Goal: Task Accomplishment & Management: Complete application form

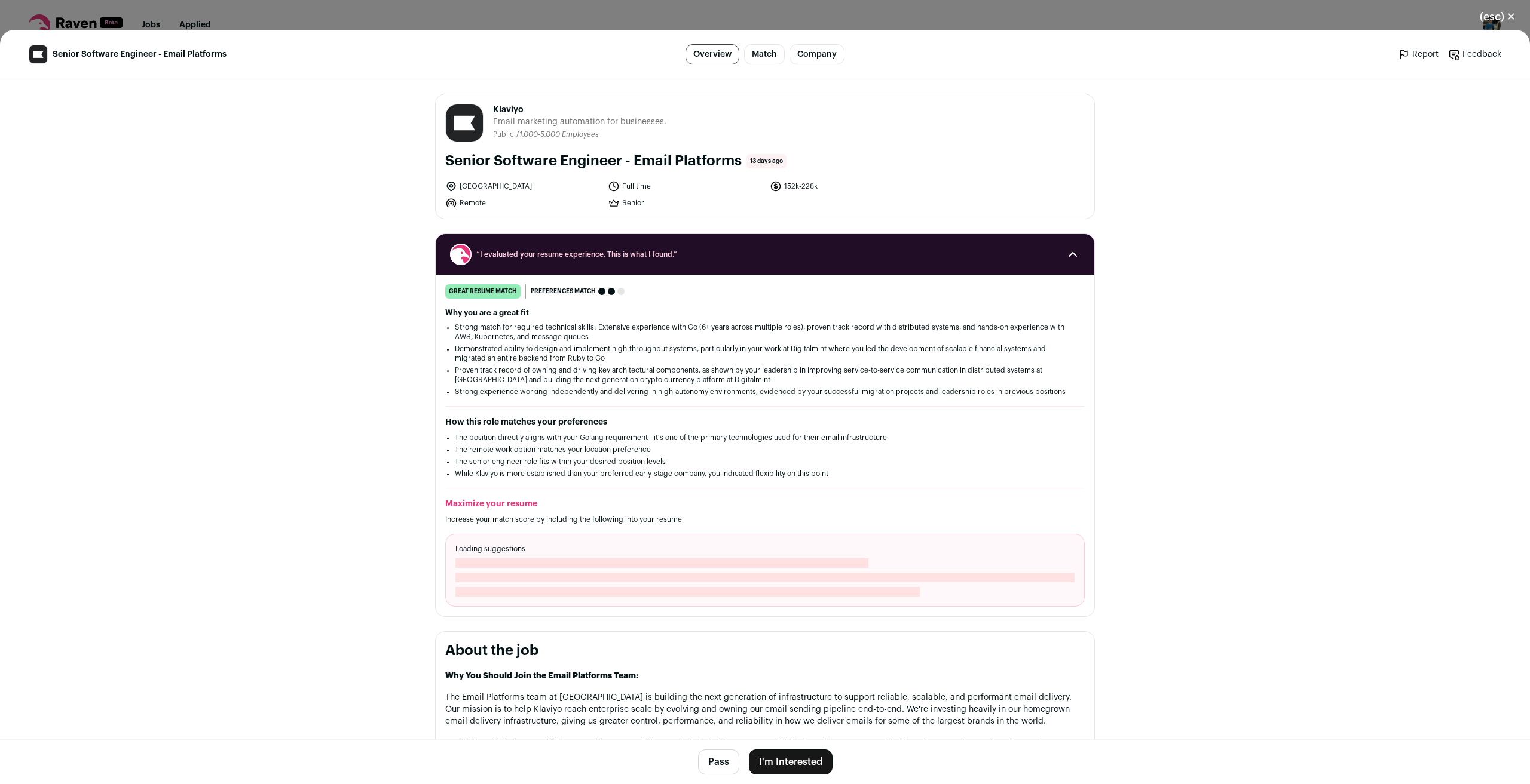
click at [502, 108] on span "Klaviyo" at bounding box center [579, 110] width 173 height 12
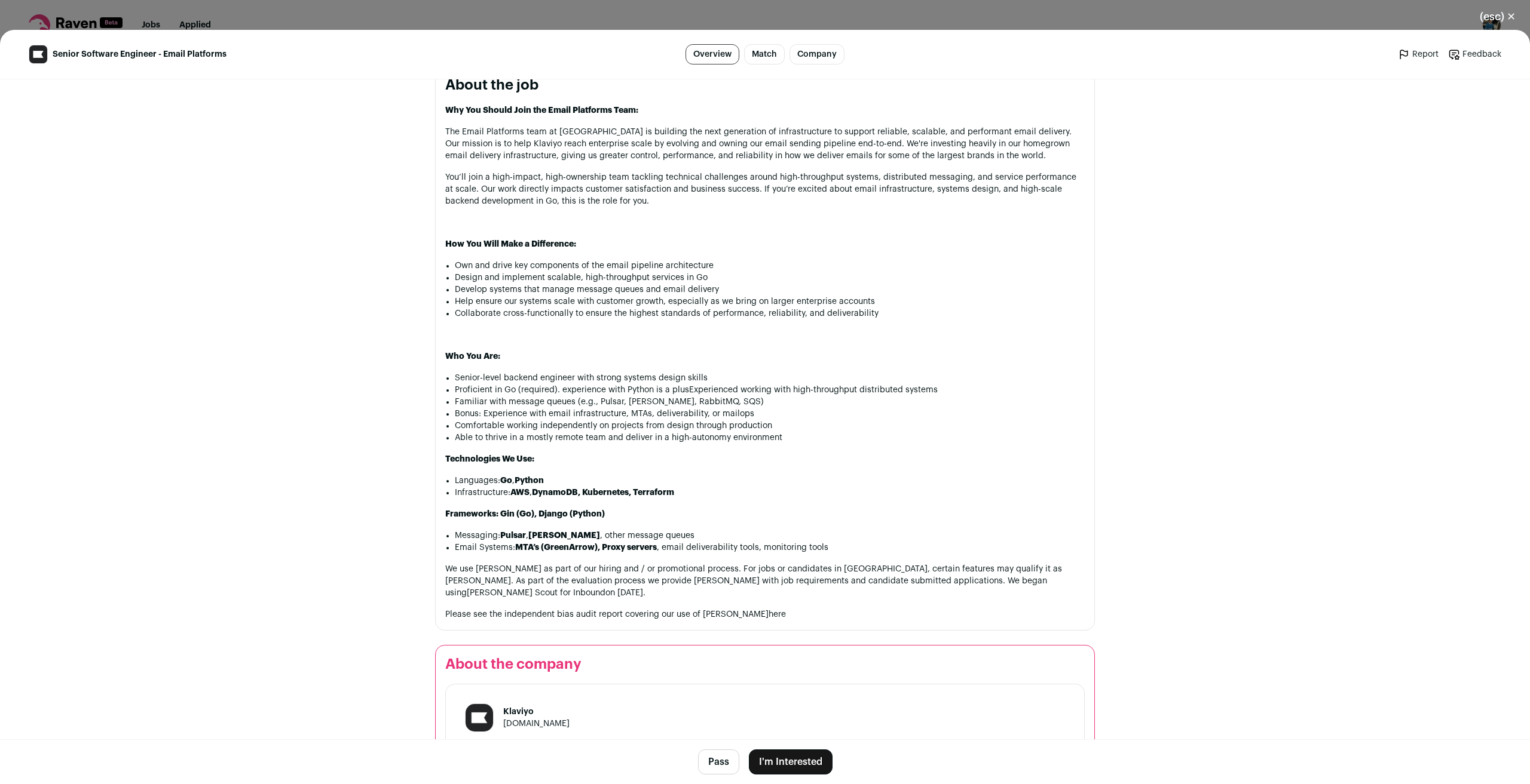
scroll to position [565, 0]
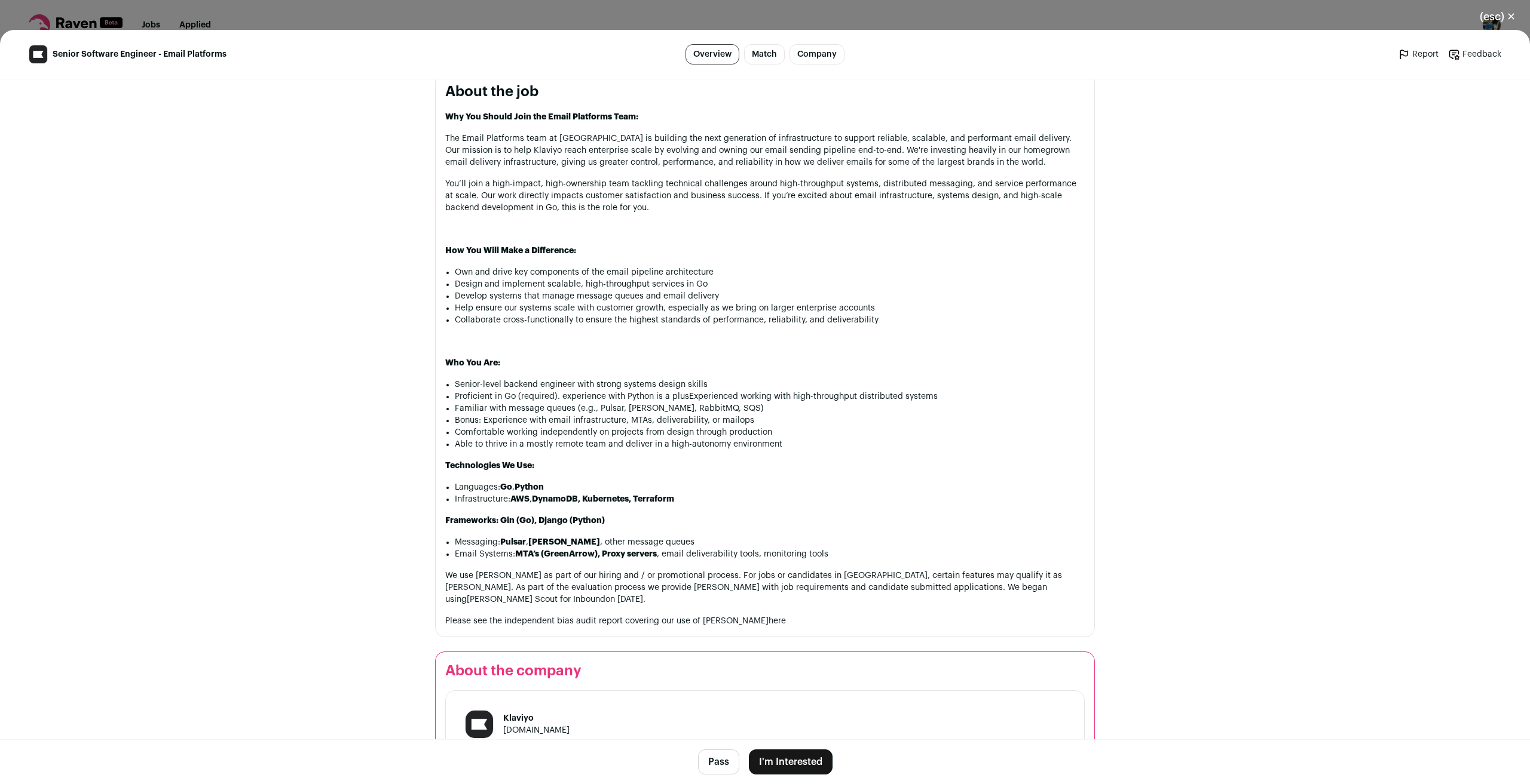
click at [787, 763] on button "I'm Interested" at bounding box center [790, 762] width 84 height 25
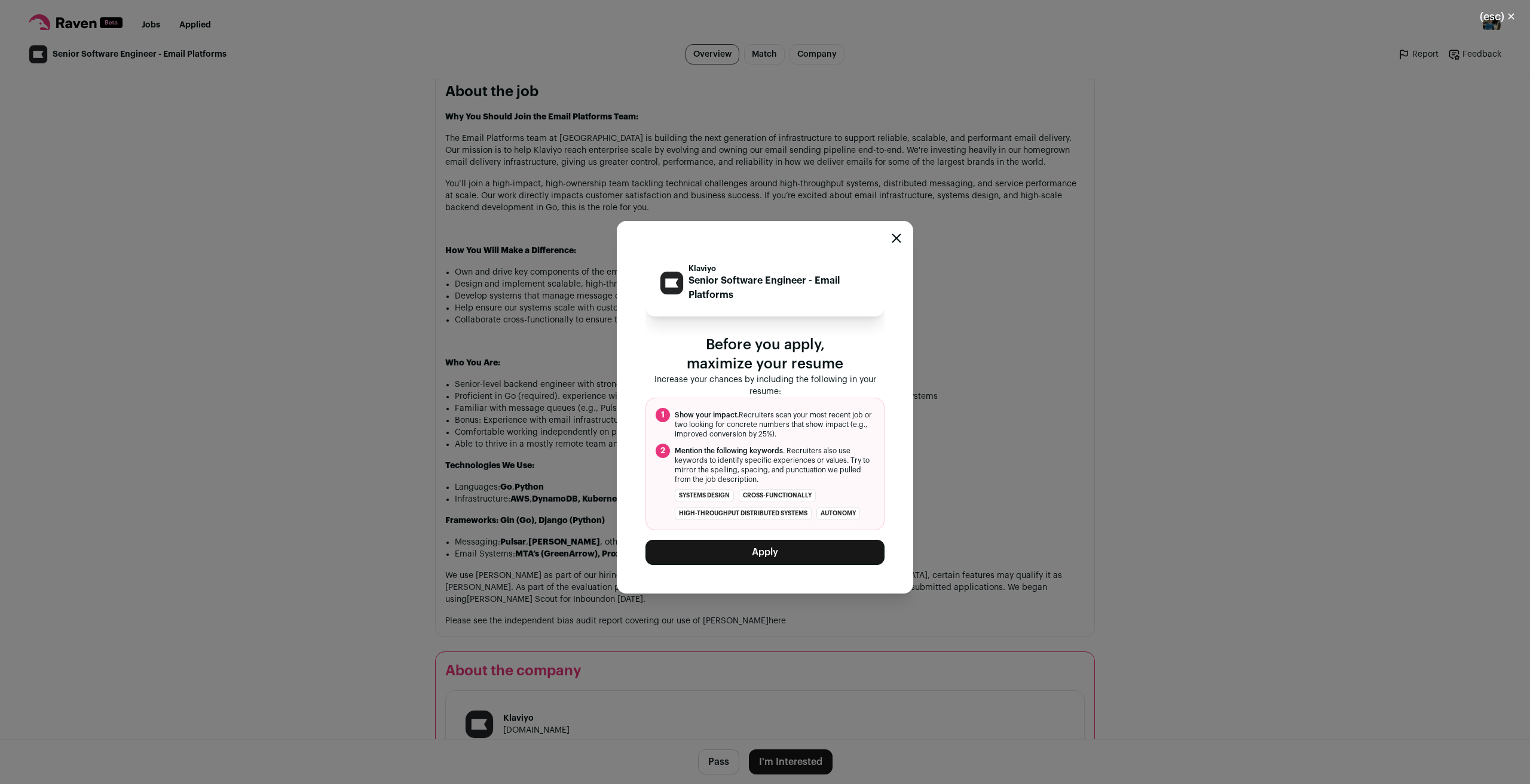
click at [777, 555] on button "Apply" at bounding box center [765, 552] width 239 height 25
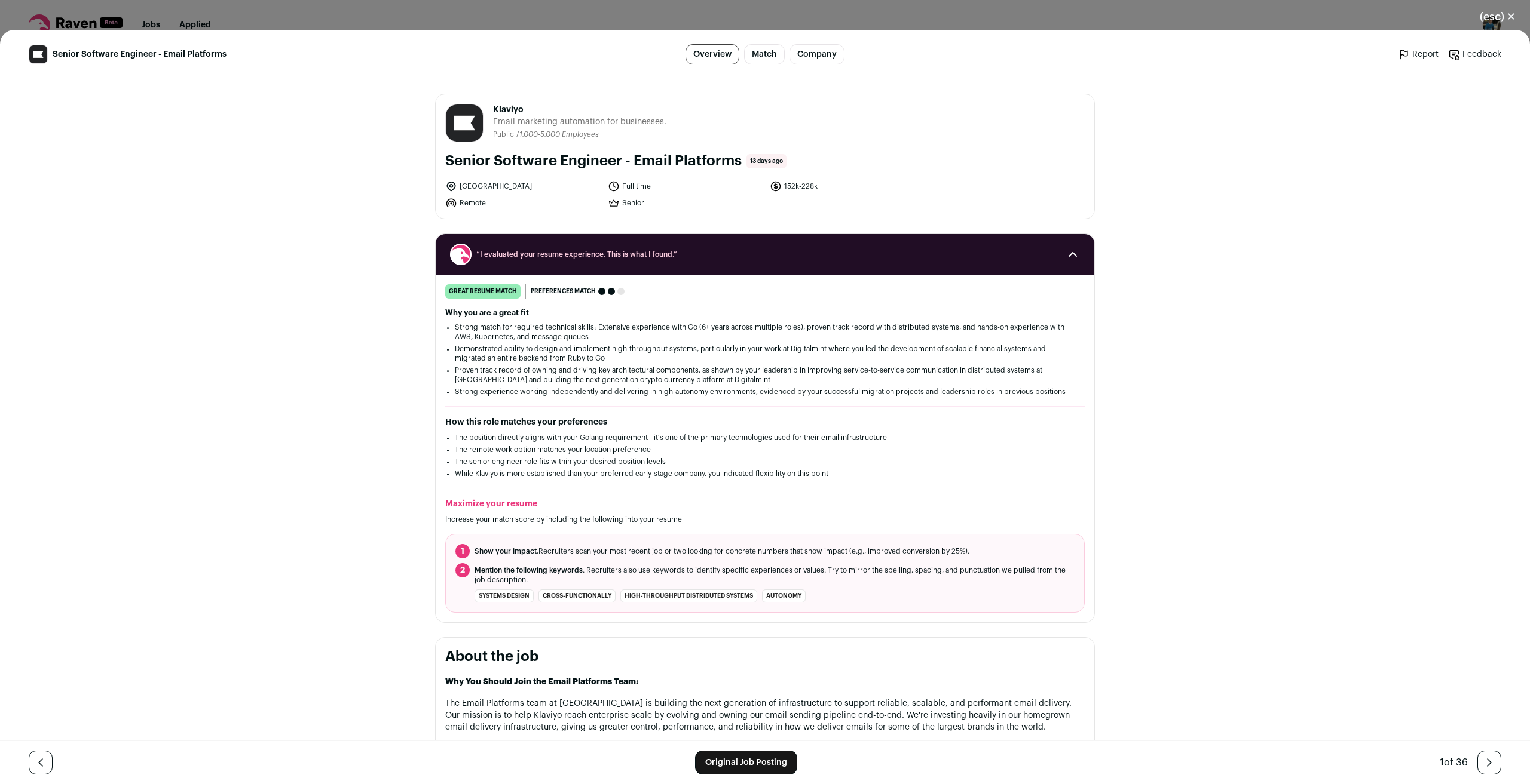
click at [884, 495] on div "great resume match You meet the must-have requirements, the nice-to-have requir…" at bounding box center [764, 448] width 658 height 329
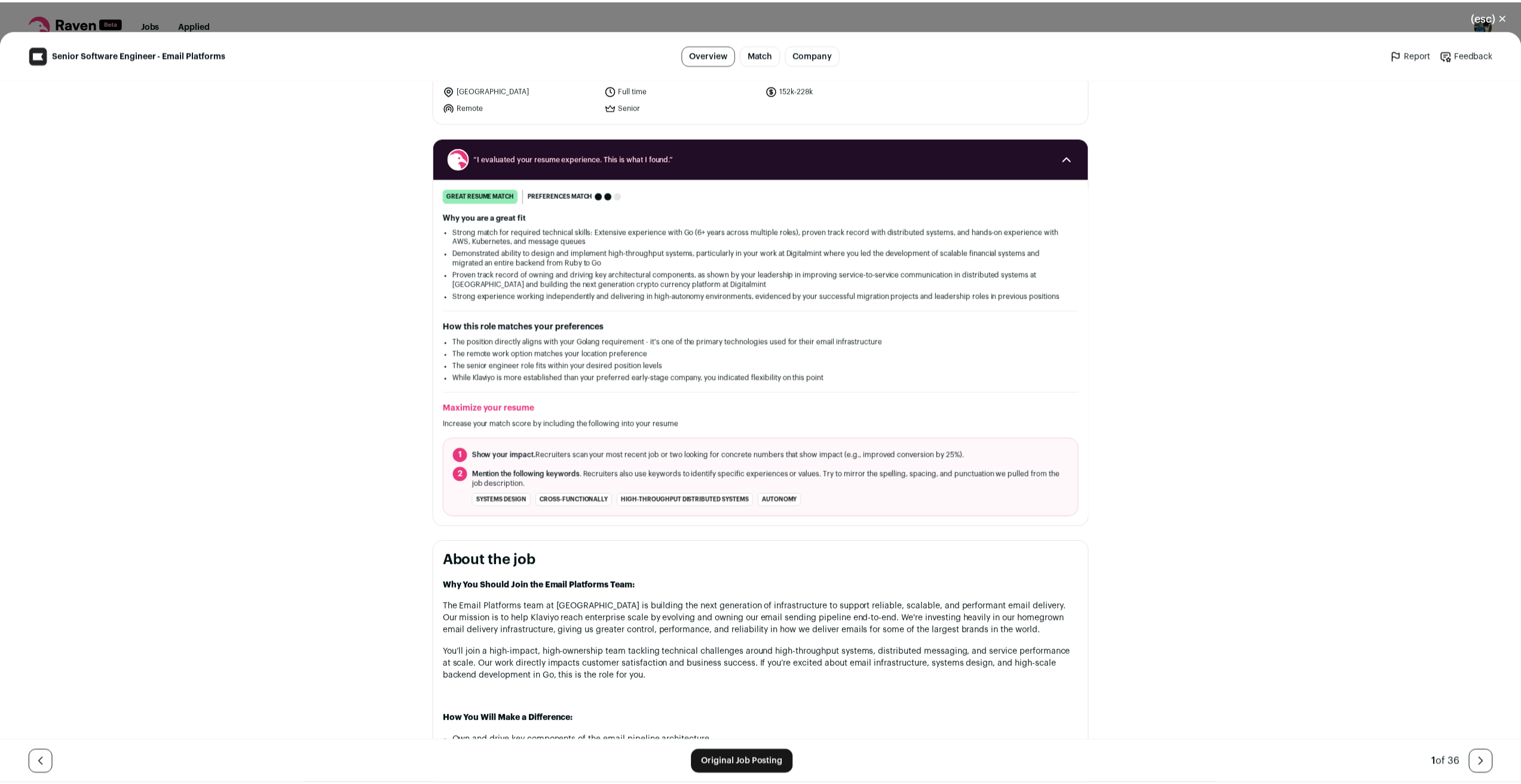
scroll to position [299, 0]
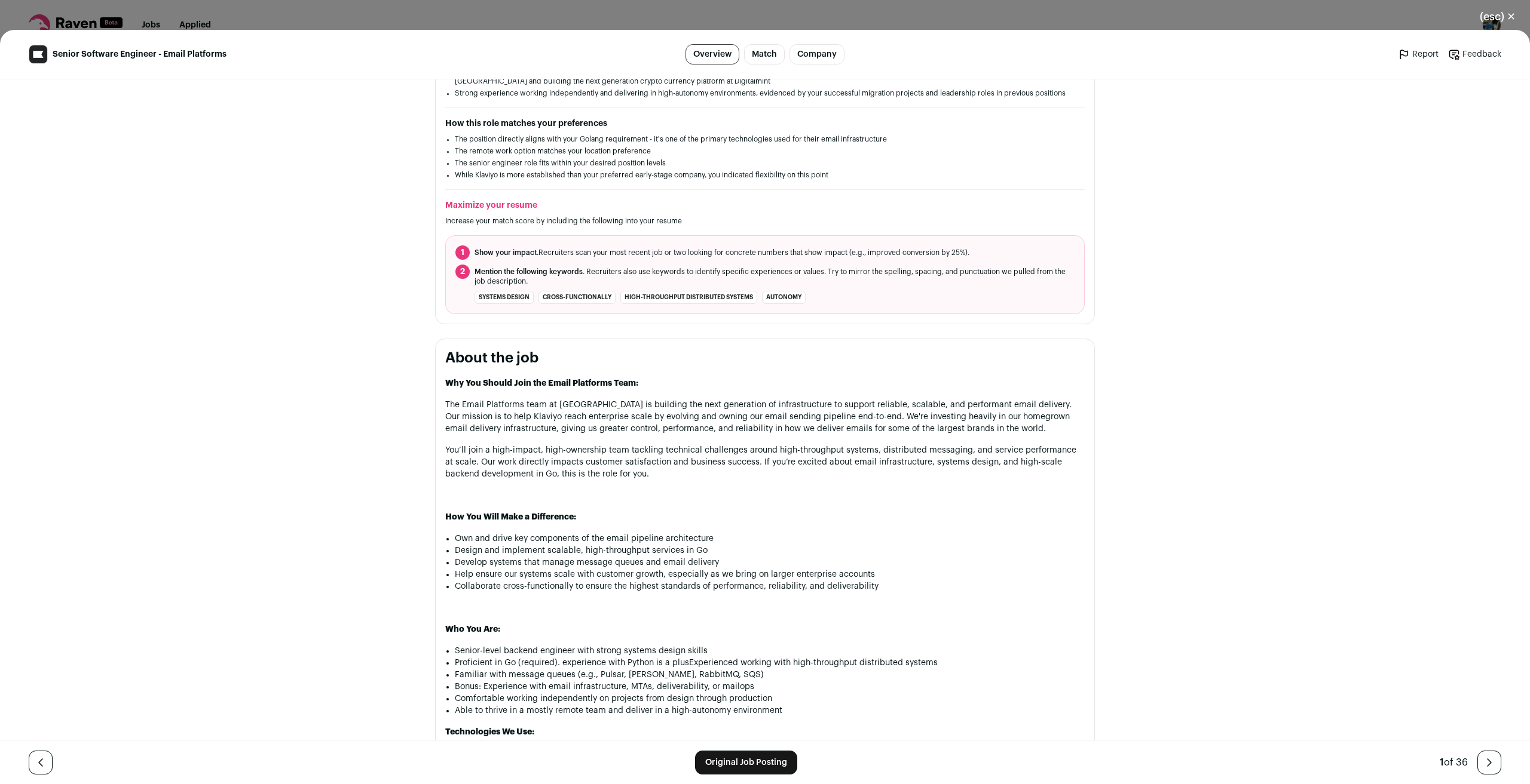
click at [425, 9] on div "(esc) ✕ Senior Software Engineer - Email Platforms Overview Match Company Repor…" at bounding box center [765, 392] width 1530 height 784
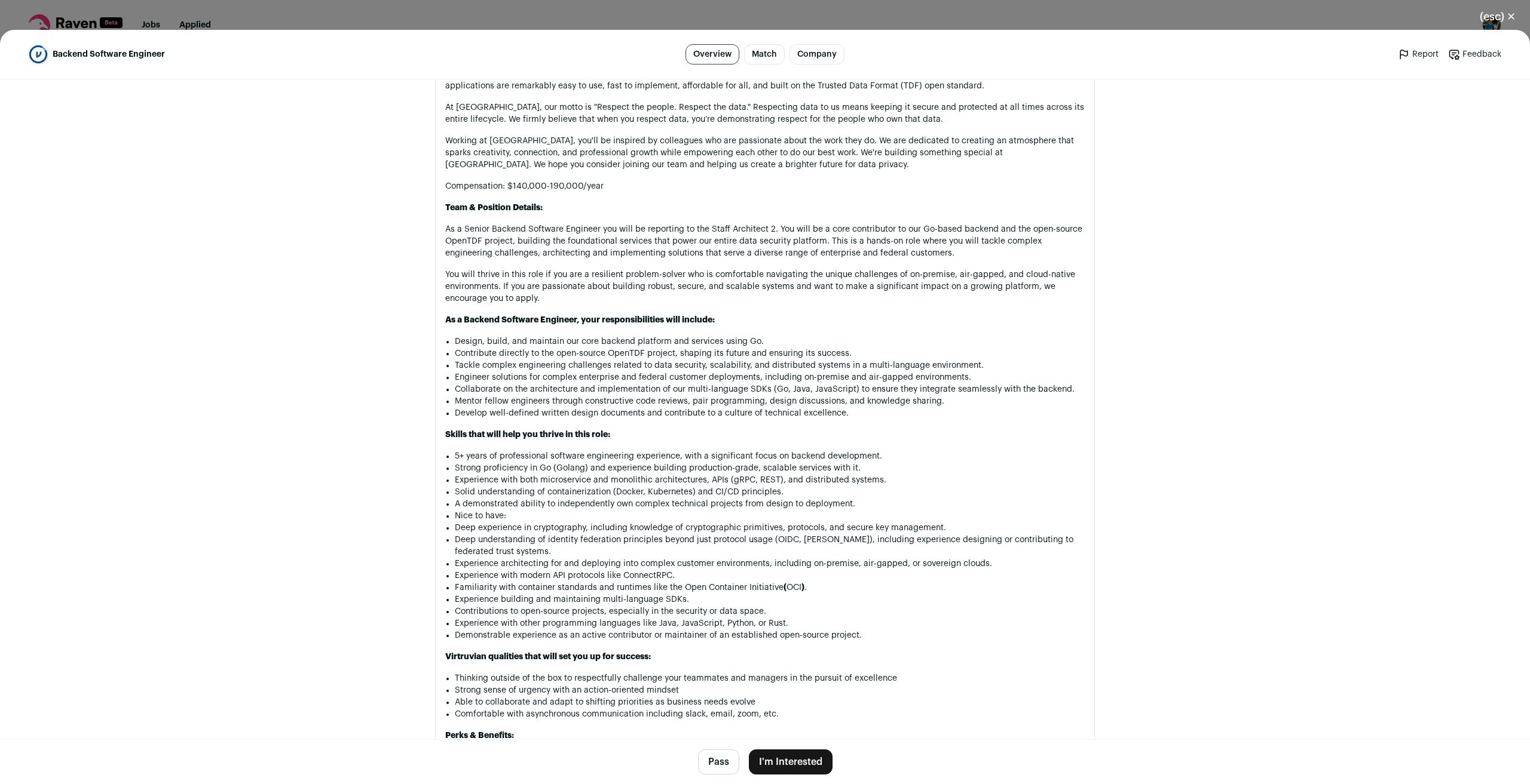
scroll to position [717, 0]
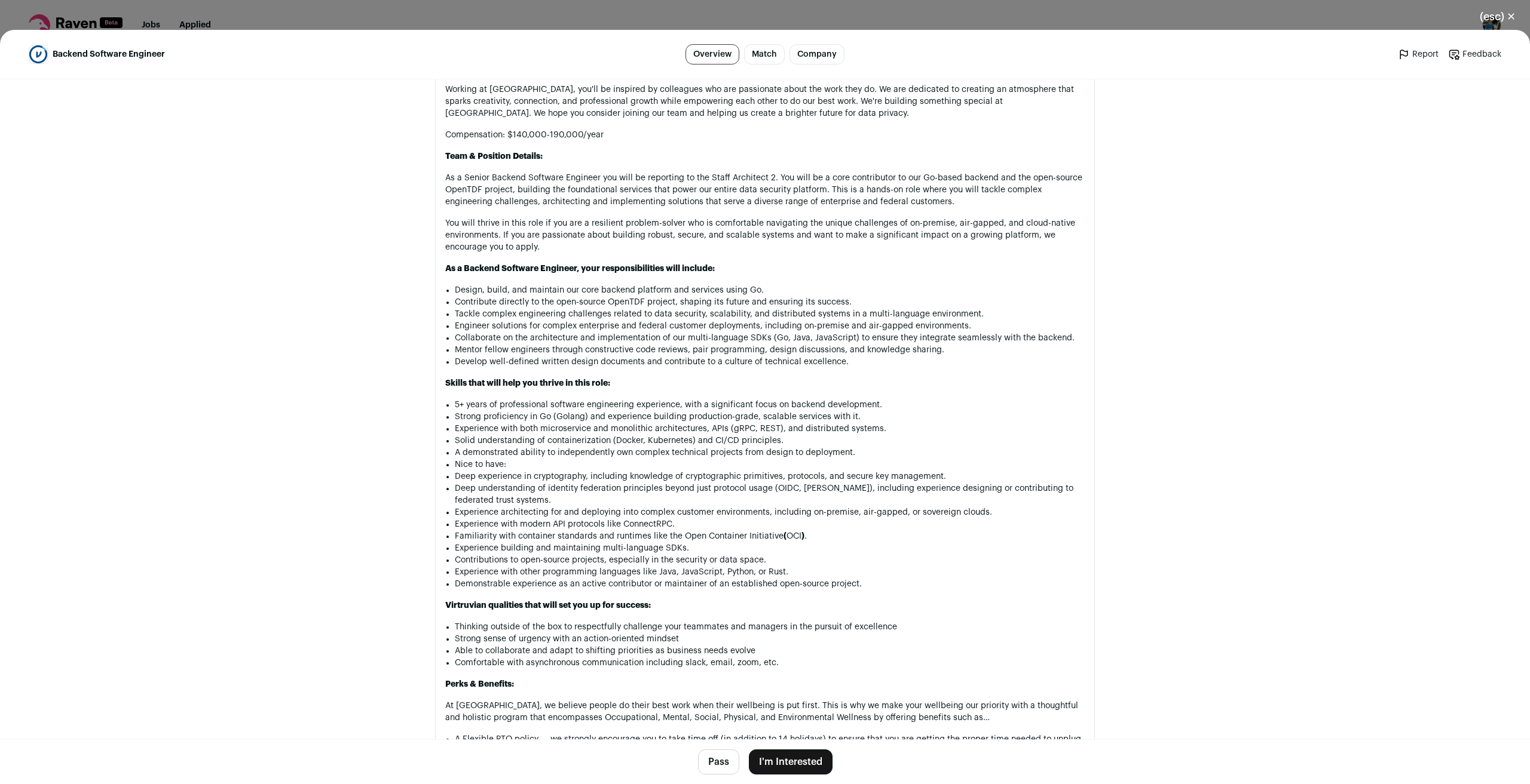
click at [781, 765] on button "I'm Interested" at bounding box center [790, 762] width 84 height 25
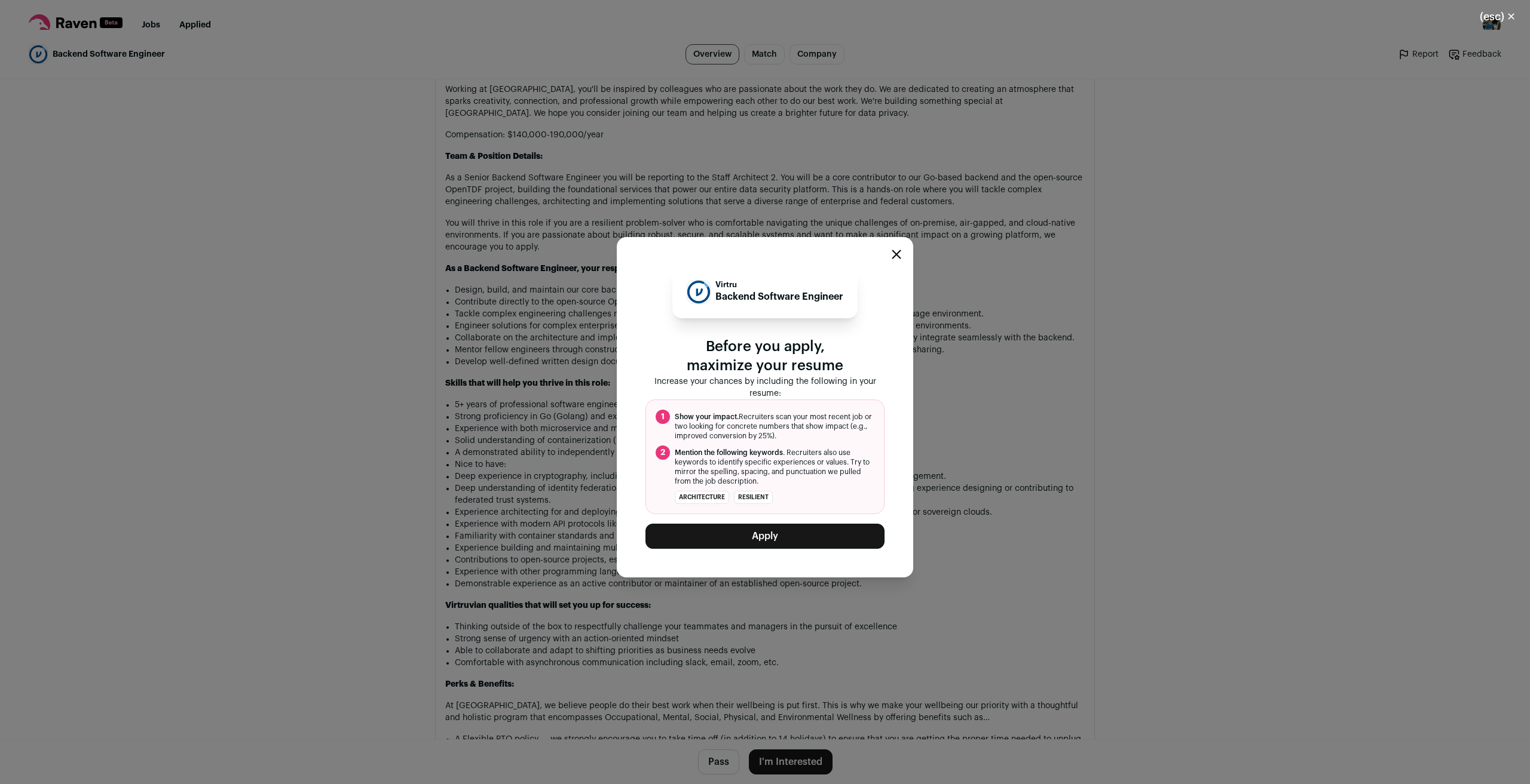
click at [788, 530] on button "Apply" at bounding box center [765, 537] width 239 height 25
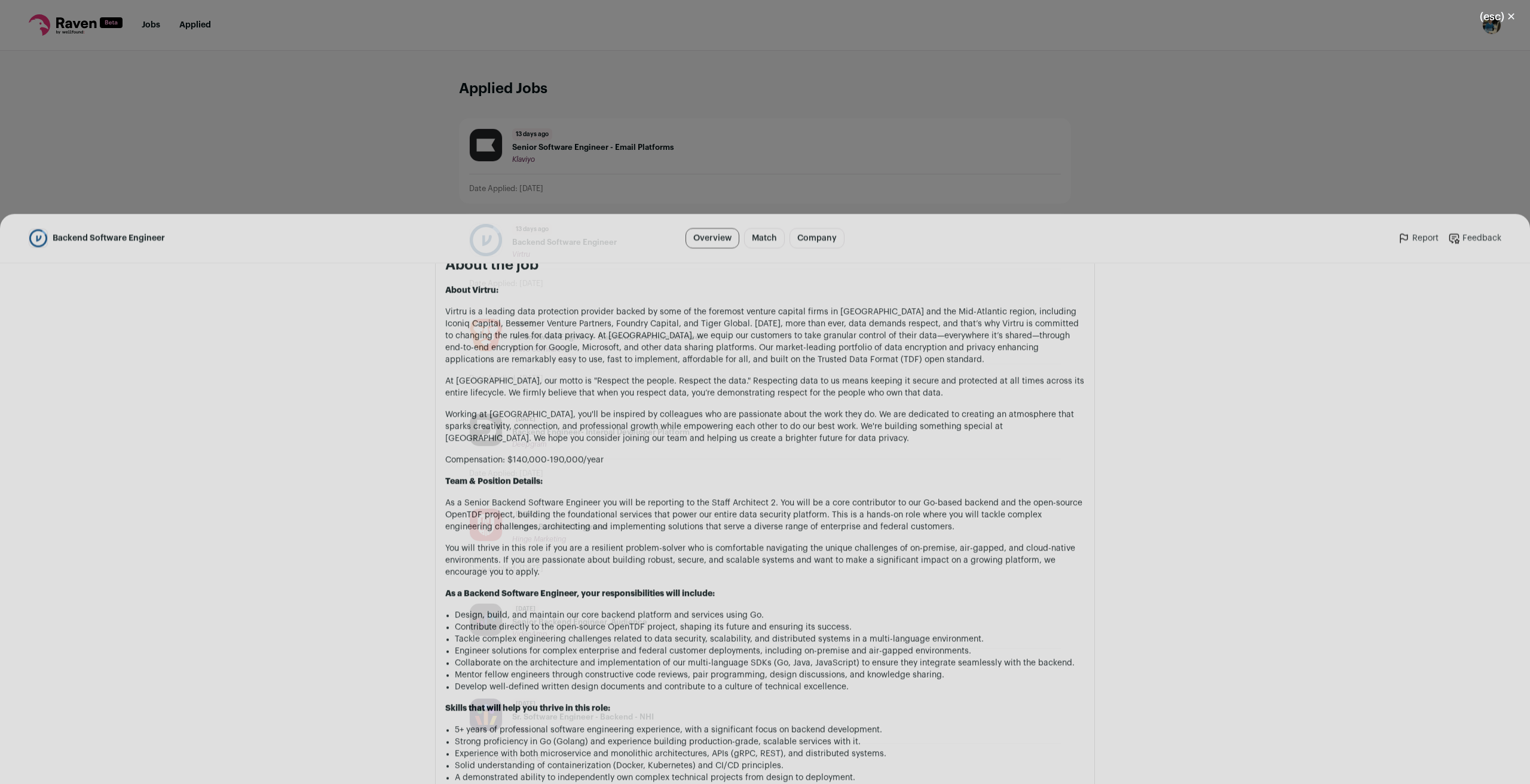
scroll to position [597, 0]
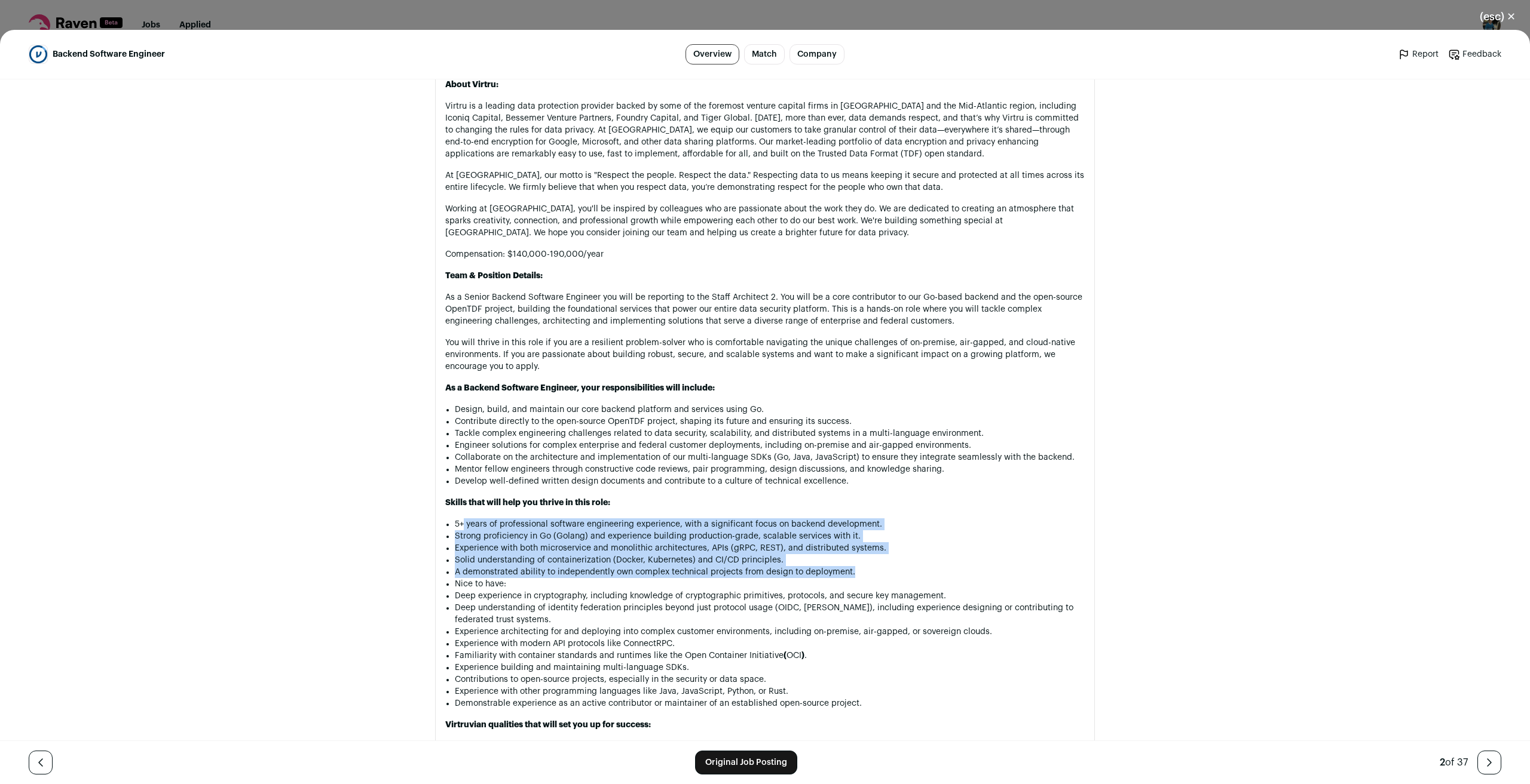
drag, startPoint x: 460, startPoint y: 523, endPoint x: 876, endPoint y: 570, distance: 418.6
click at [876, 570] on ul "5+ years of professional software engineering experience, with a significant fo…" at bounding box center [770, 614] width 630 height 191
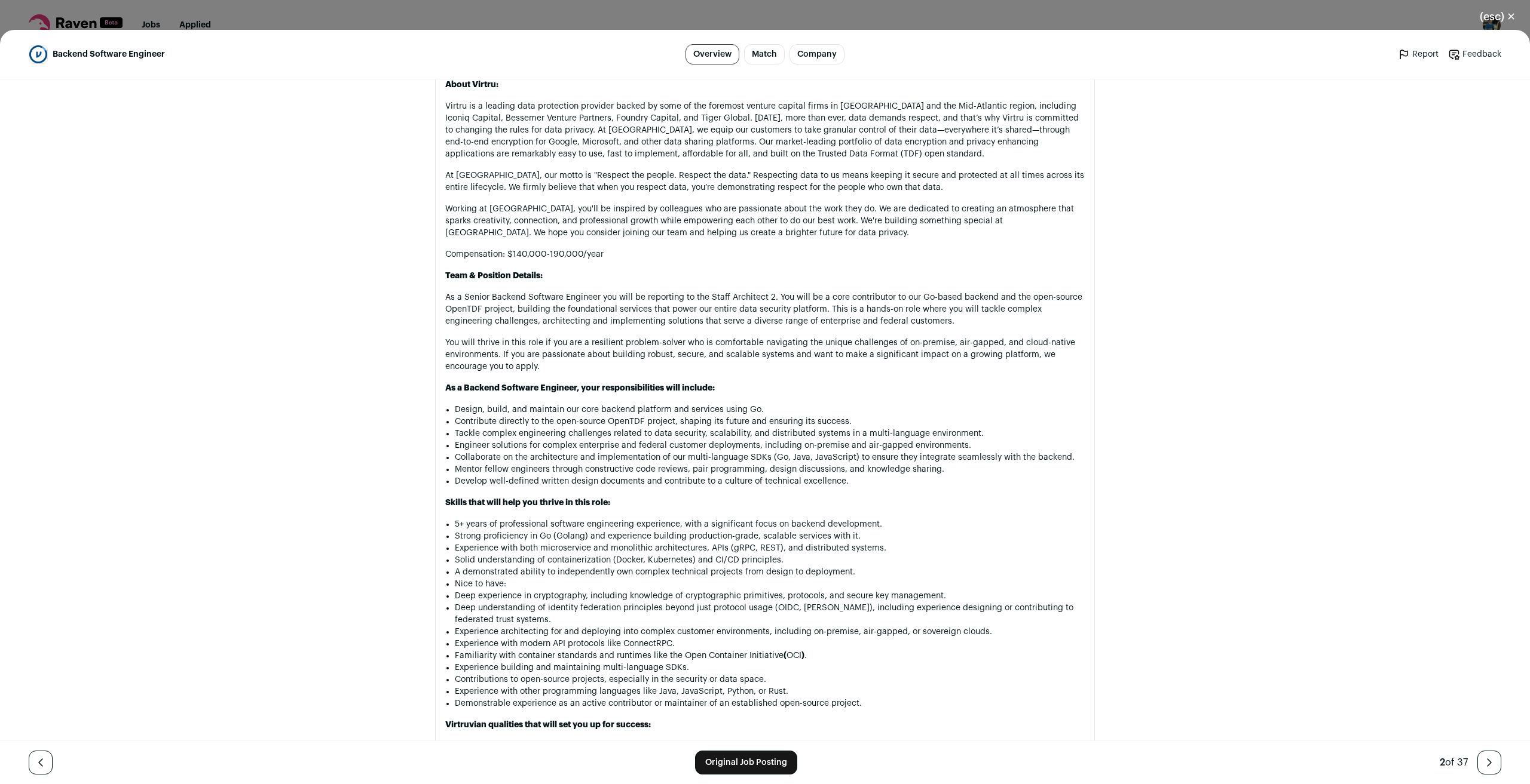
click at [529, 610] on li "Deep understanding of identity federation principles beyond just protocol usage…" at bounding box center [770, 614] width 630 height 24
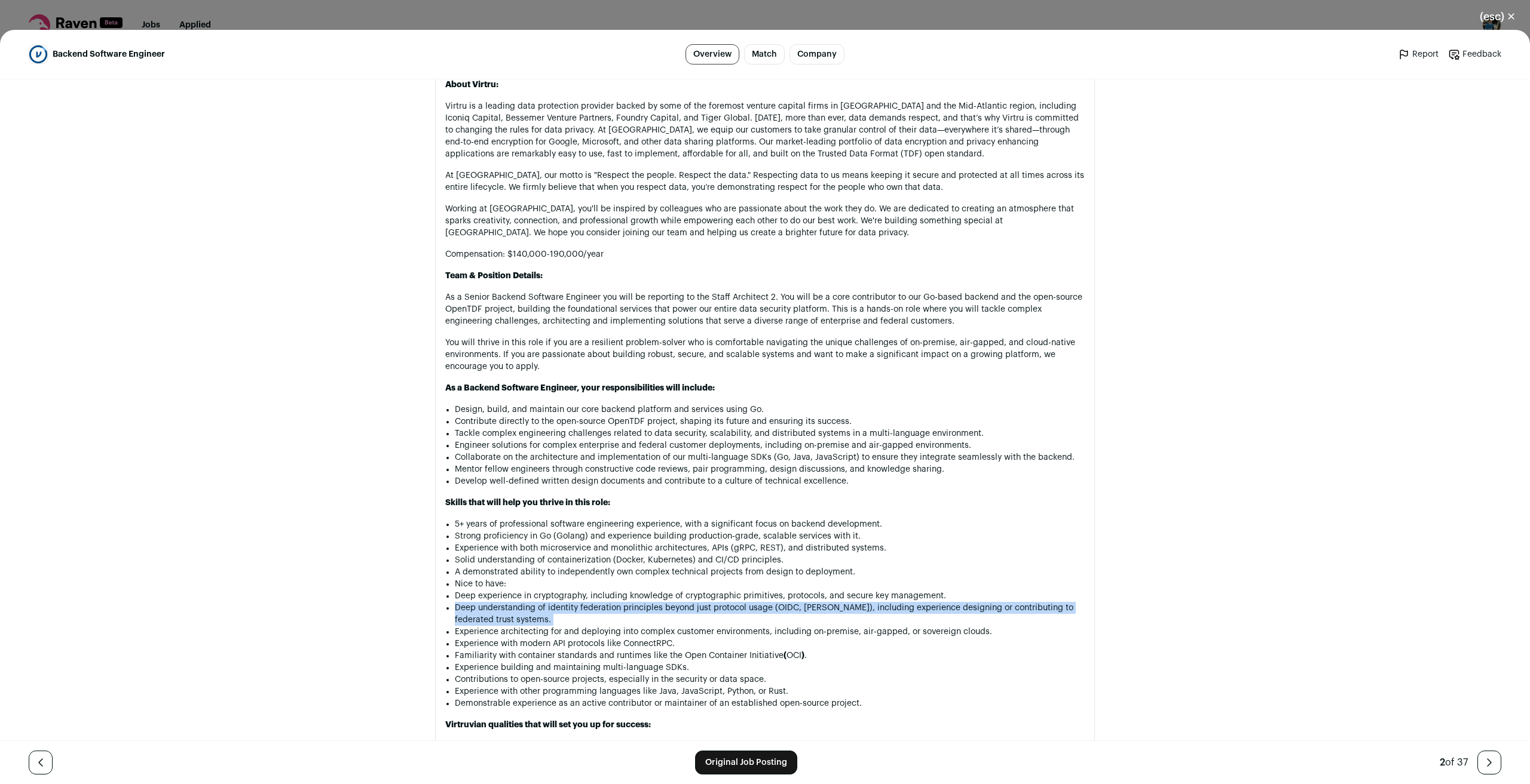
click at [529, 610] on li "Deep understanding of identity federation principles beyond just protocol usage…" at bounding box center [770, 614] width 630 height 24
click at [632, 621] on li "Deep understanding of identity federation principles beyond just protocol usage…" at bounding box center [770, 614] width 630 height 24
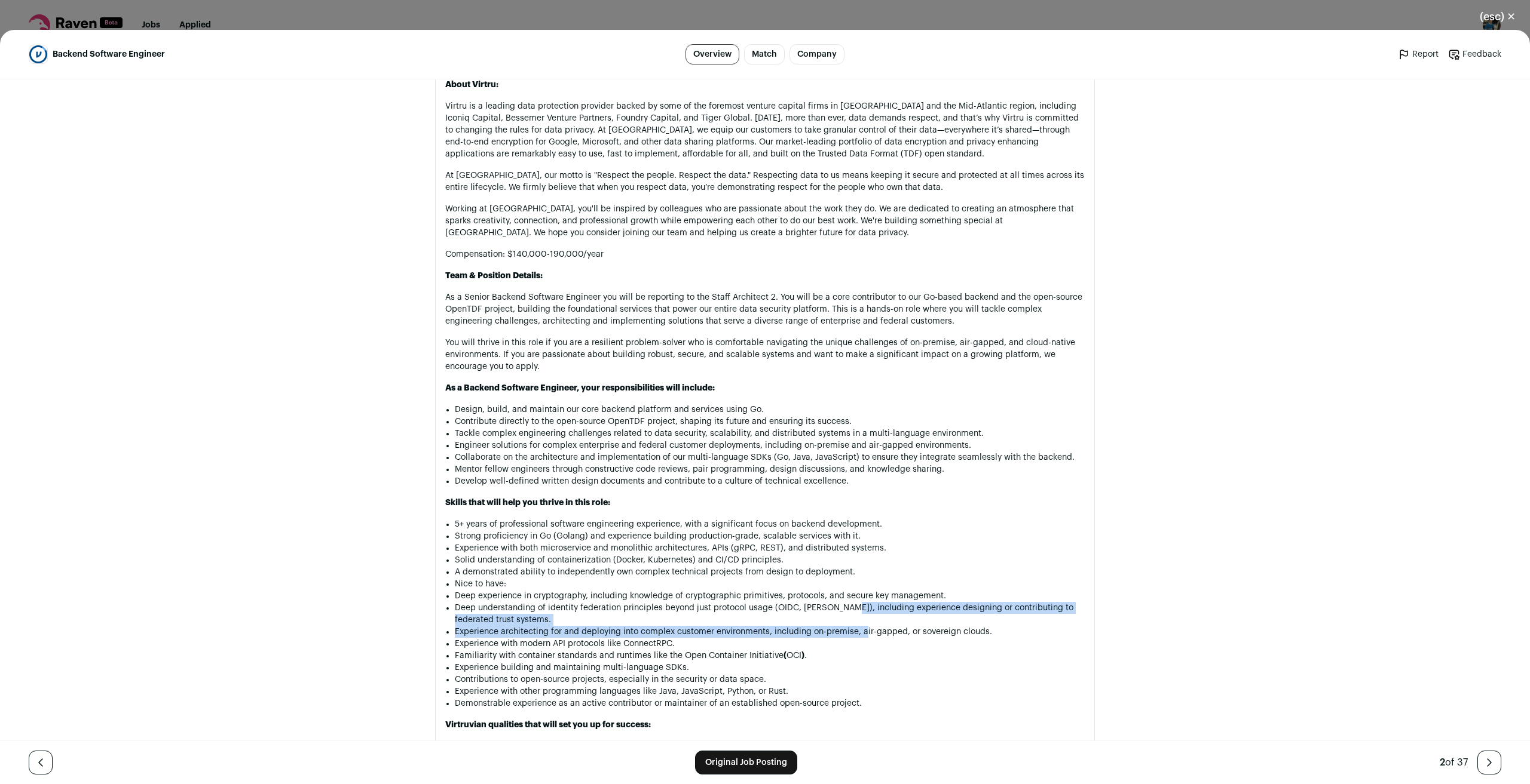
drag, startPoint x: 841, startPoint y: 609, endPoint x: 864, endPoint y: 636, distance: 35.5
click at [863, 636] on ul "5+ years of professional software engineering experience, with a significant fo…" at bounding box center [770, 614] width 630 height 191
click at [880, 643] on li "Experience with modern API protocols like ConnectRPC." at bounding box center [770, 644] width 630 height 12
click at [514, 631] on li "Experience architecting for and deploying into complex customer environments, i…" at bounding box center [770, 632] width 630 height 12
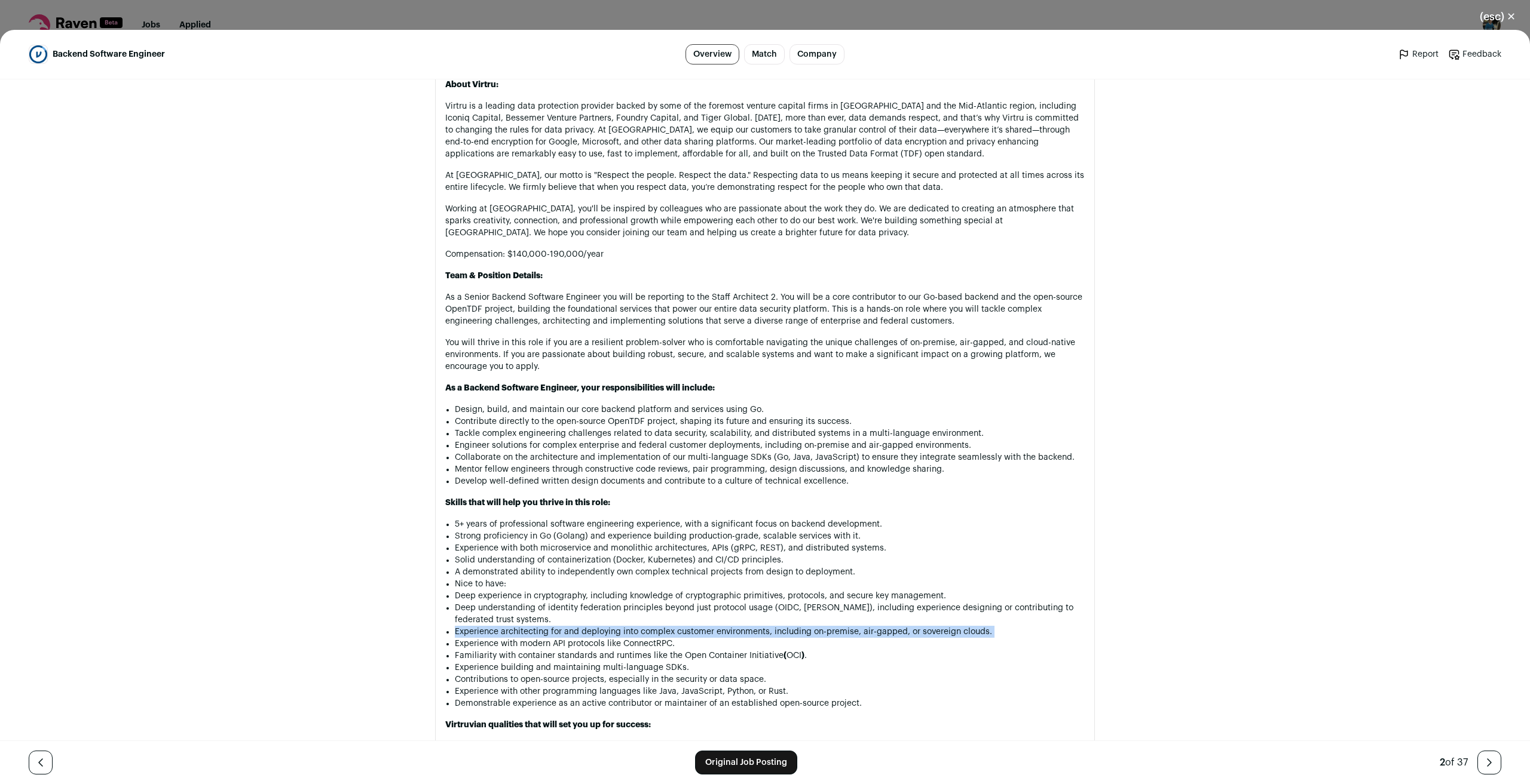
drag, startPoint x: 514, startPoint y: 631, endPoint x: 623, endPoint y: 643, distance: 109.7
click at [515, 631] on li "Experience architecting for and deploying into complex customer environments, i…" at bounding box center [770, 632] width 630 height 12
click at [827, 662] on li "Experience building and maintaining multi-language SDKs." at bounding box center [770, 668] width 630 height 12
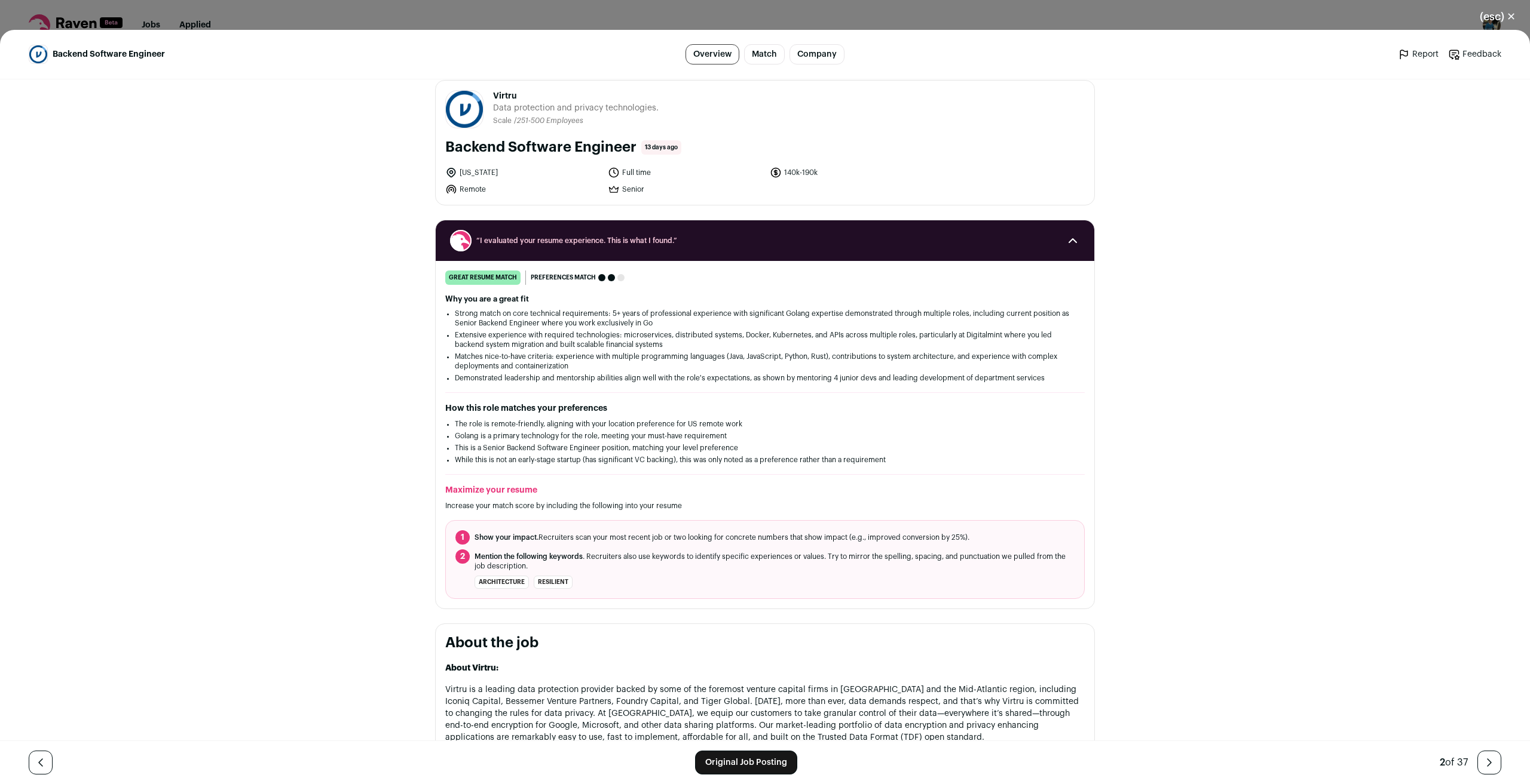
scroll to position [0, 0]
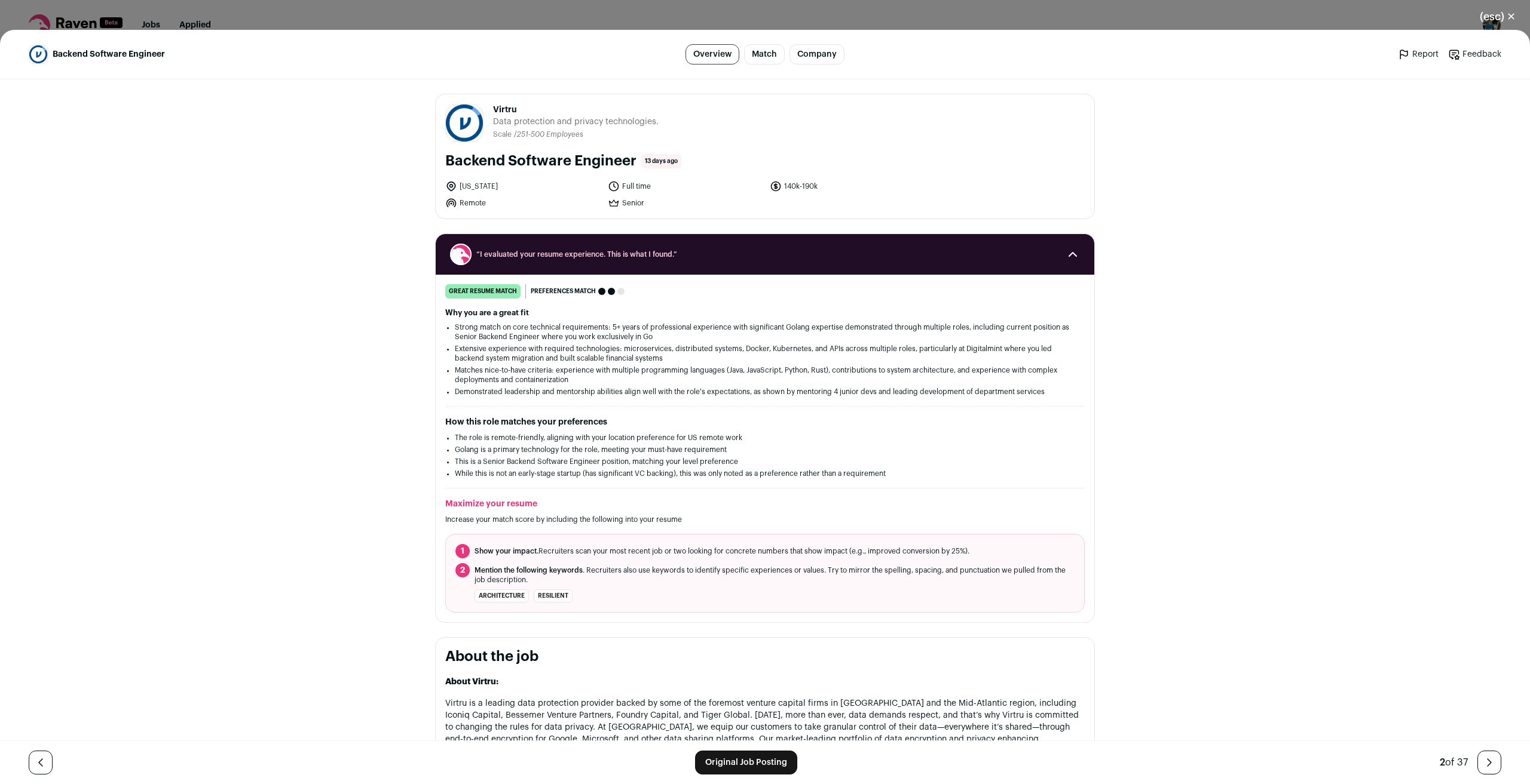
click at [502, 106] on span "Virtru" at bounding box center [576, 110] width 165 height 12
drag, startPoint x: 502, startPoint y: 106, endPoint x: 403, endPoint y: 183, distance: 125.4
click at [497, 109] on span "Virtru" at bounding box center [576, 110] width 165 height 12
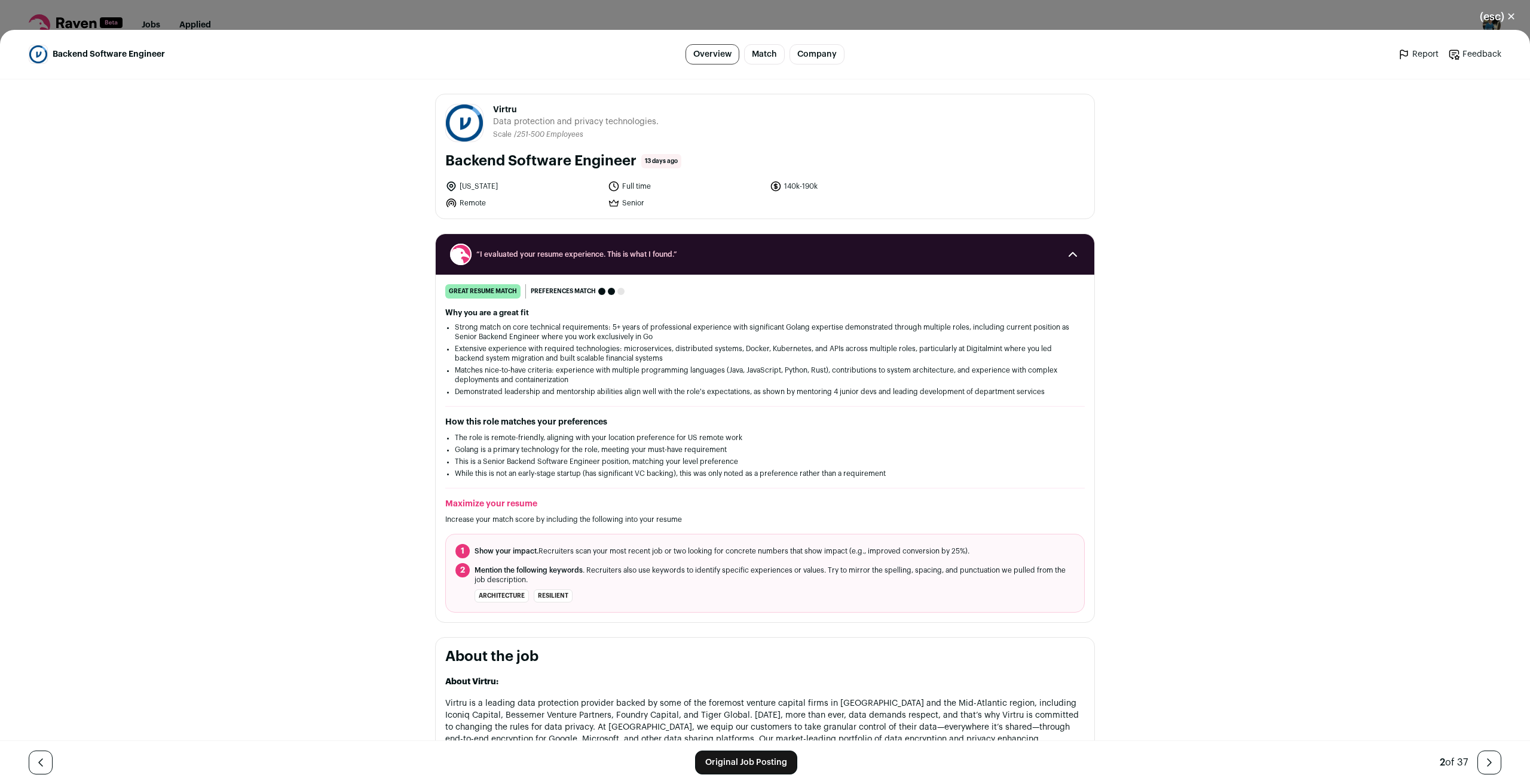
click at [497, 109] on span "Virtru" at bounding box center [576, 110] width 165 height 12
click at [745, 768] on link "Original Job Posting" at bounding box center [746, 763] width 102 height 24
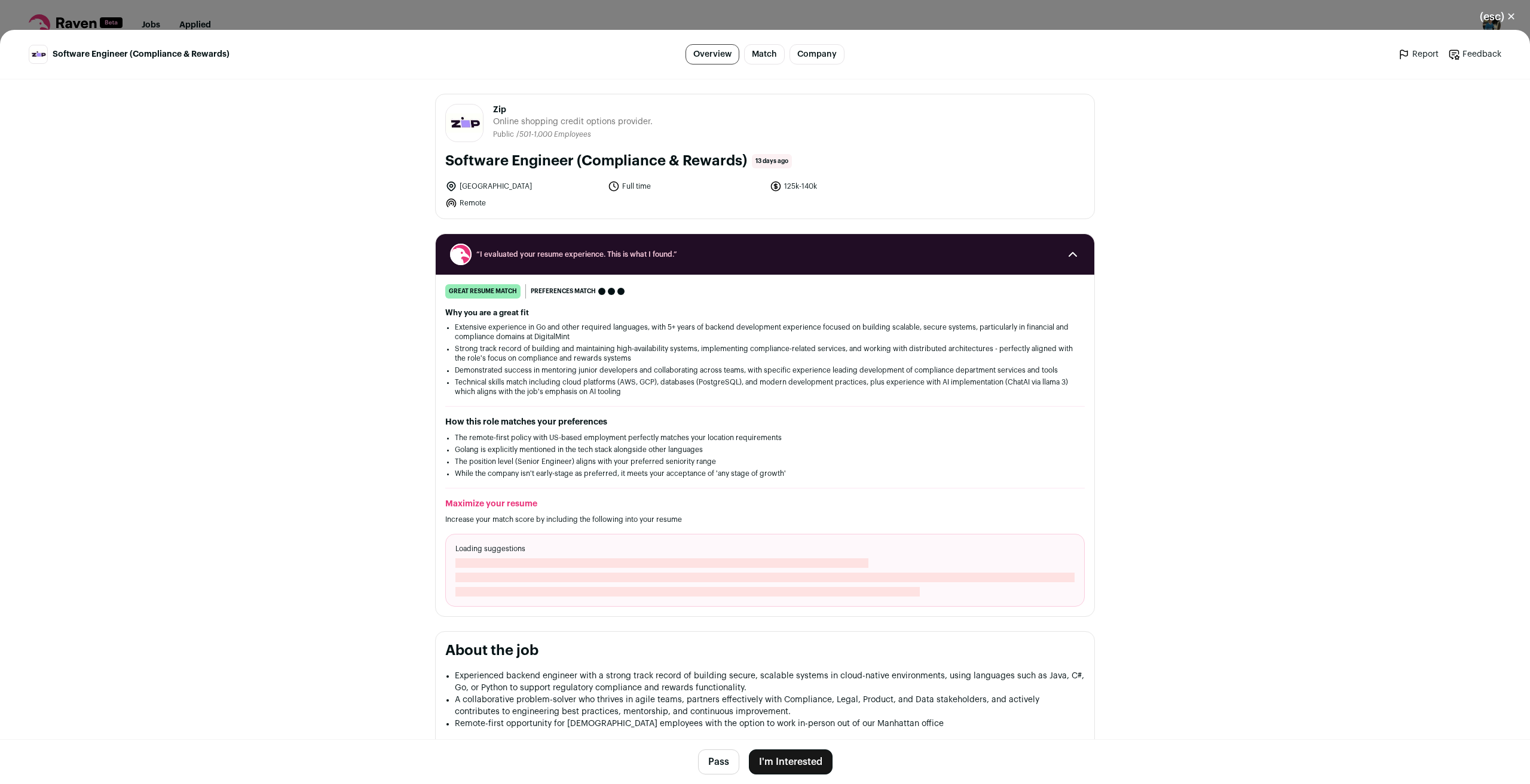
click at [299, 508] on main "Software Engineer (Compliance & Rewards) Overview Match Company Report Feedback…" at bounding box center [765, 407] width 1530 height 754
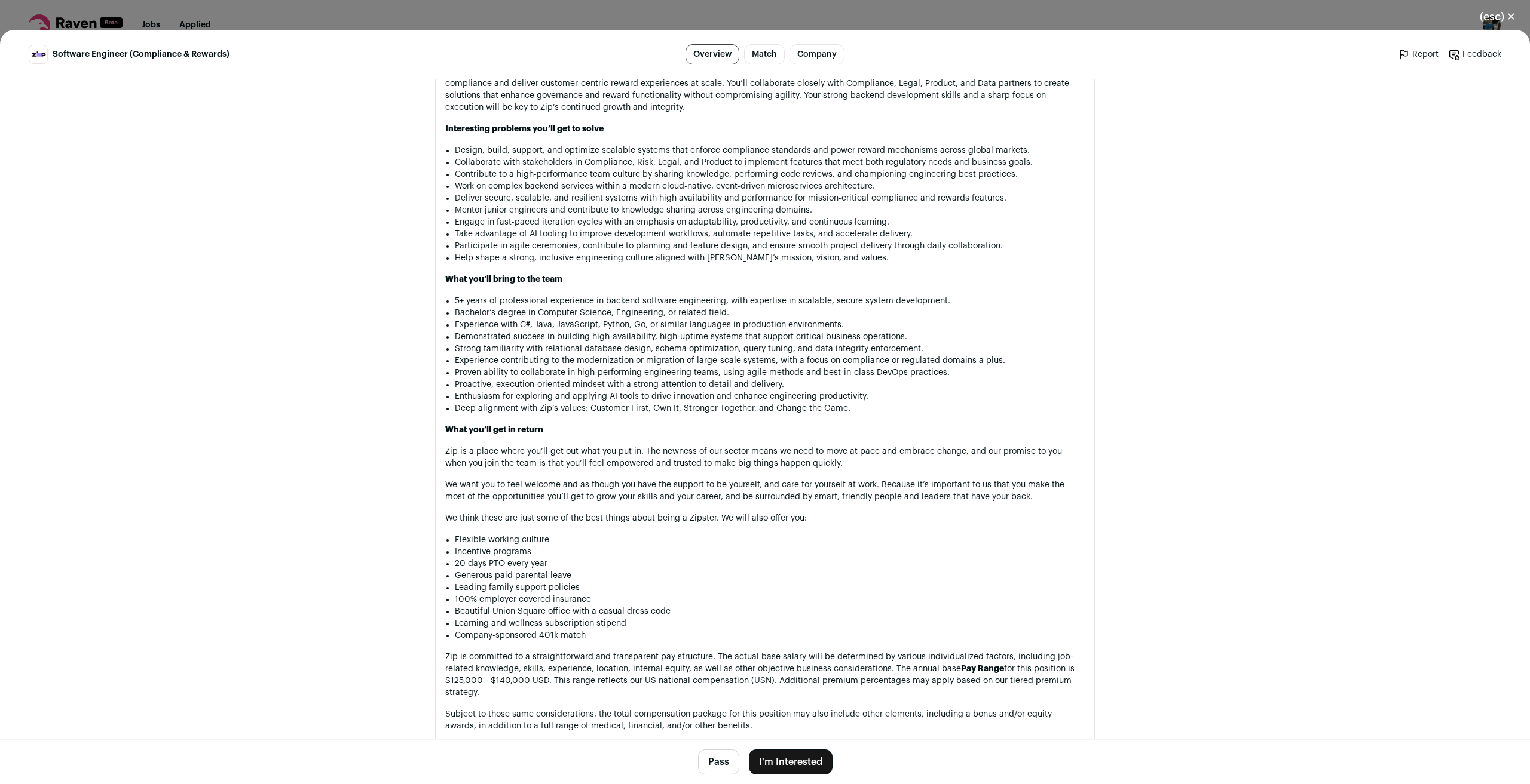
scroll to position [777, 0]
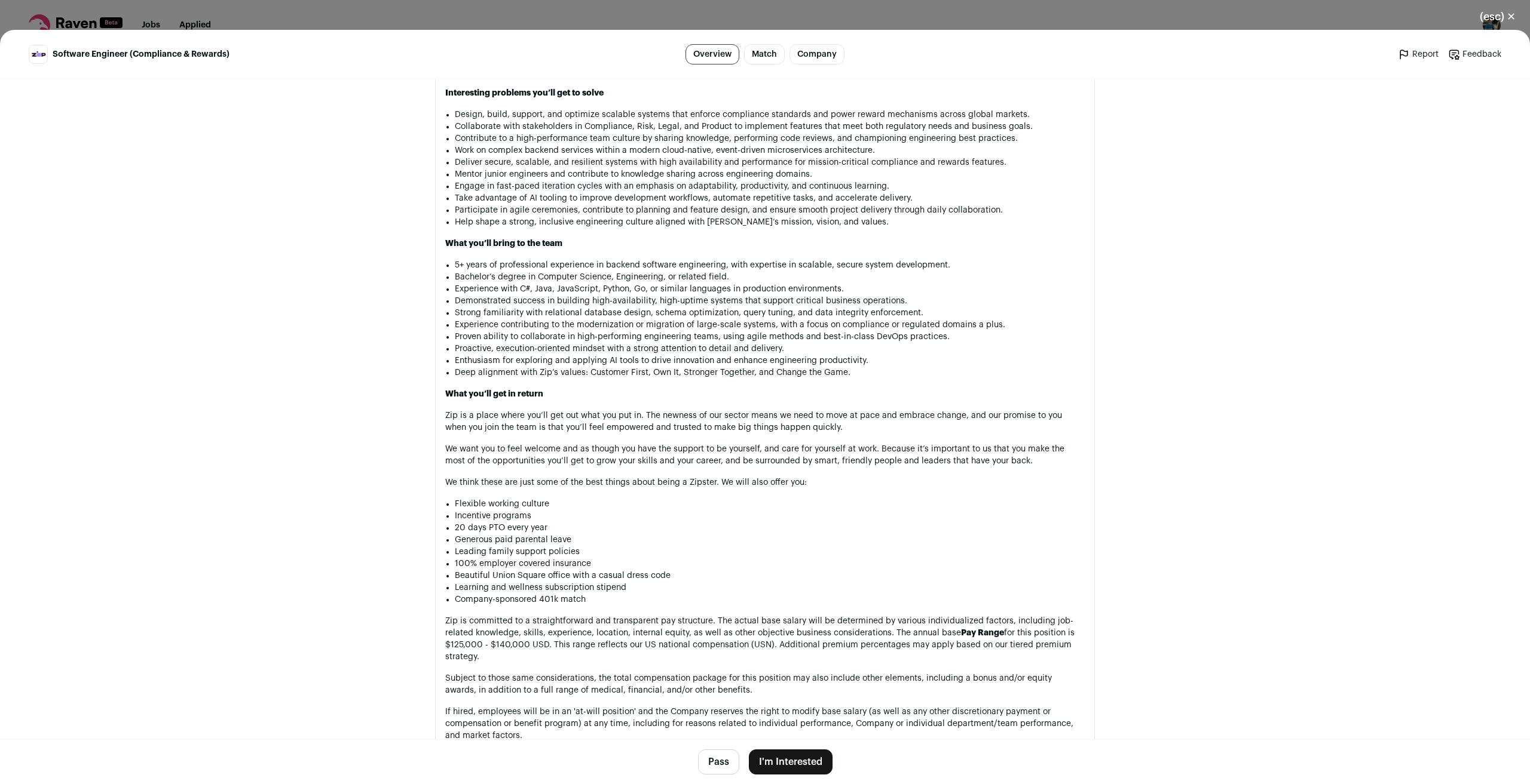
click at [795, 766] on button "I'm Interested" at bounding box center [790, 762] width 84 height 25
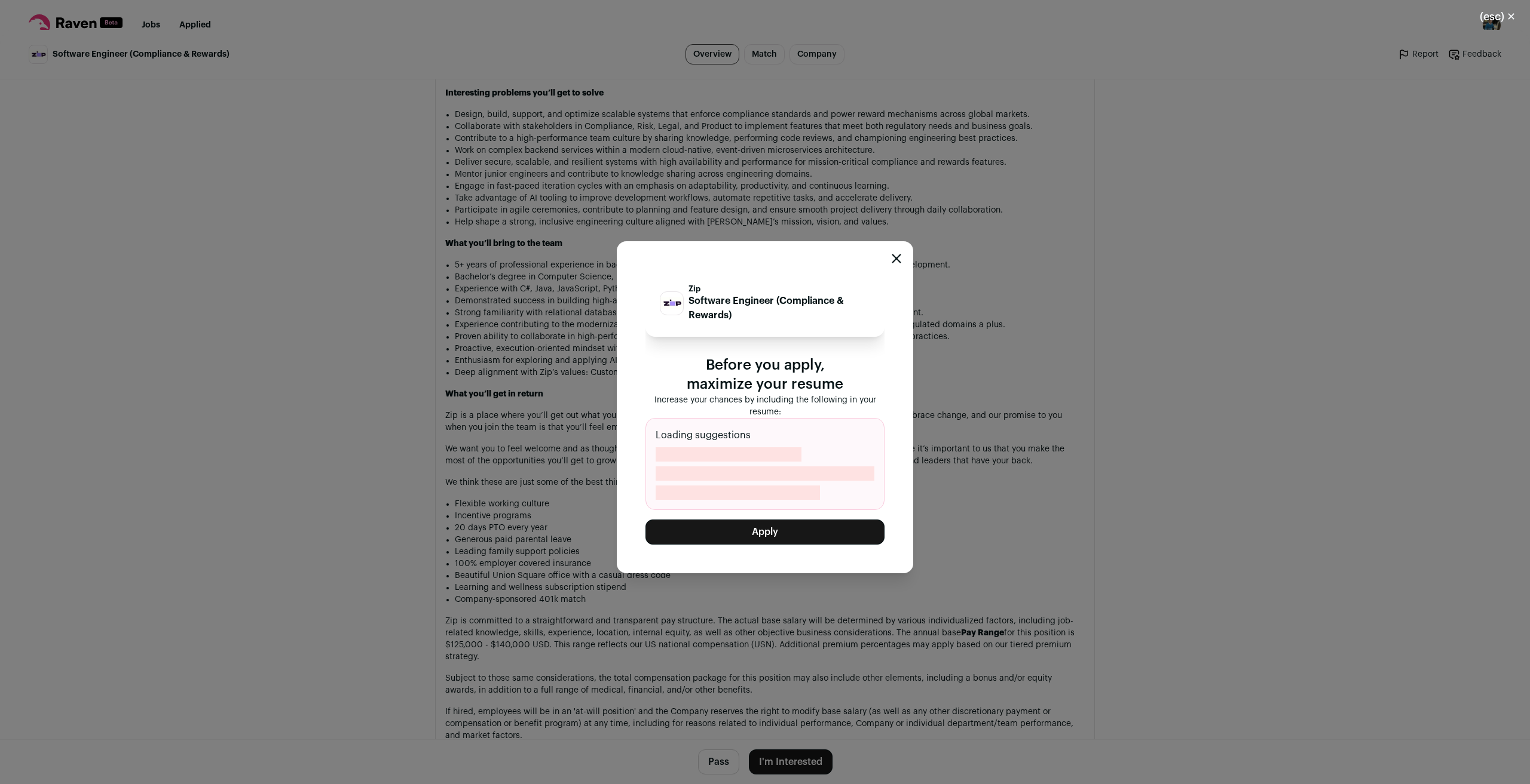
scroll to position [820, 0]
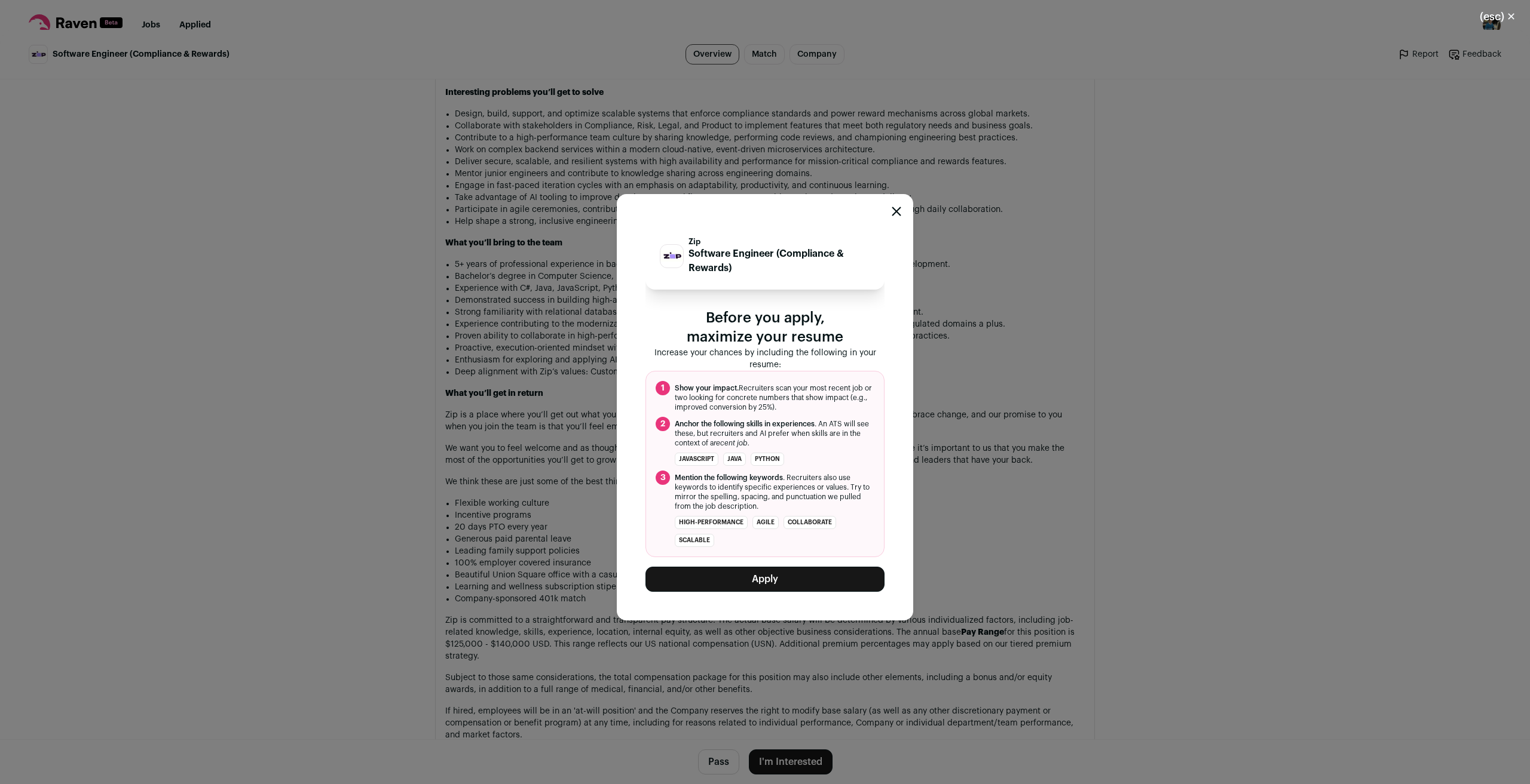
click at [819, 586] on button "Apply" at bounding box center [765, 580] width 239 height 25
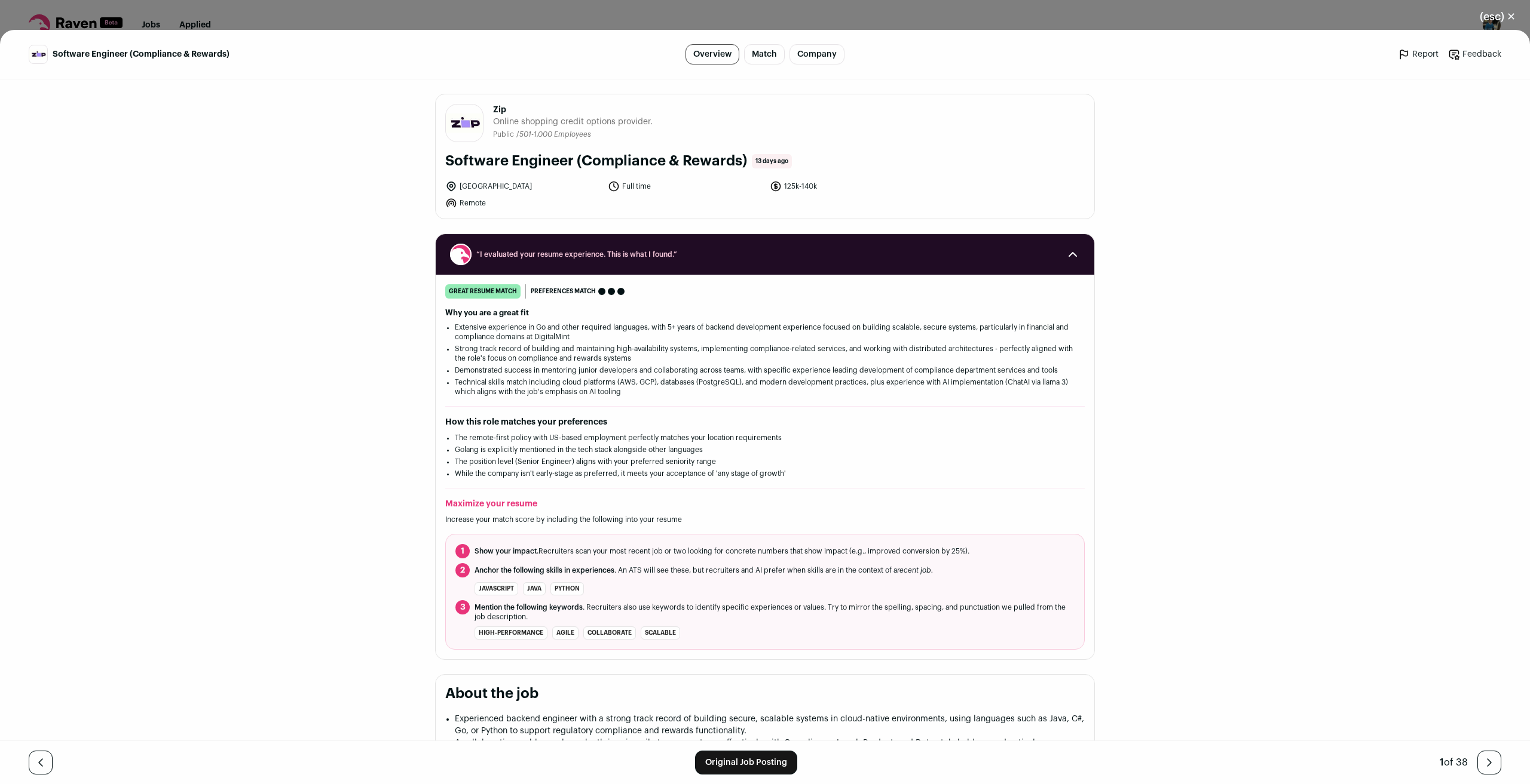
click at [365, 296] on div "Software Engineer (Compliance & Rewards) Overview Match Company Report Feedback…" at bounding box center [765, 407] width 1530 height 754
